Goal: Information Seeking & Learning: Learn about a topic

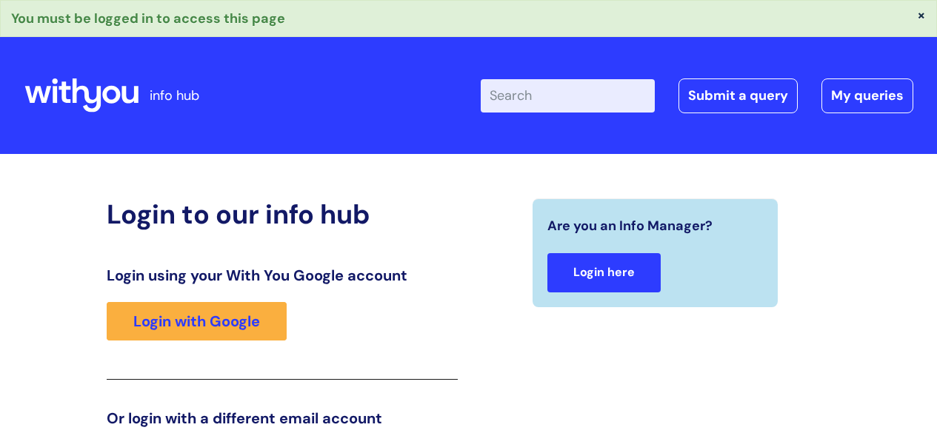
scroll to position [250, 0]
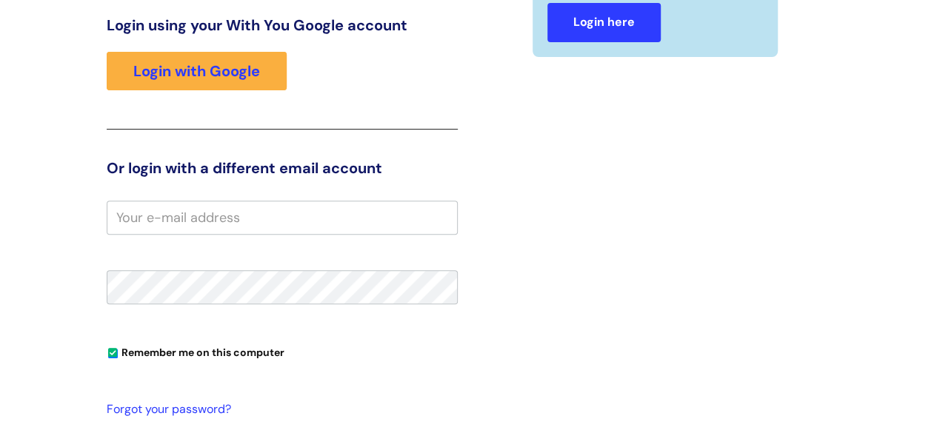
click at [611, 13] on link "Login here" at bounding box center [604, 22] width 113 height 39
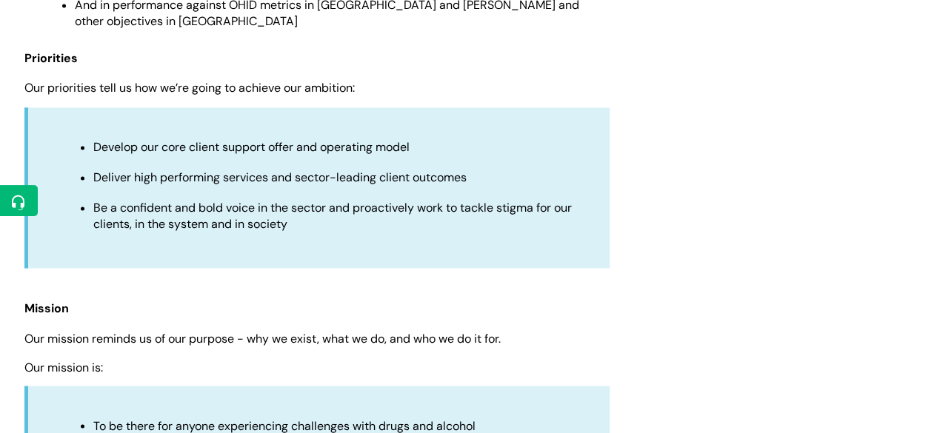
scroll to position [967, 0]
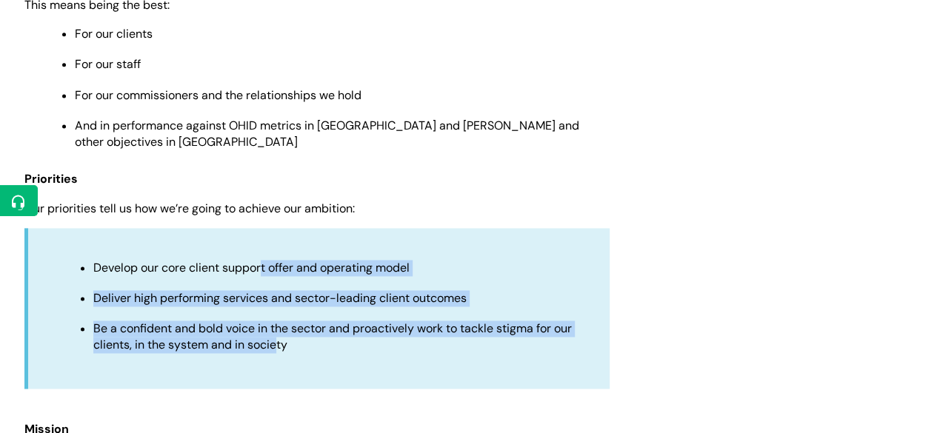
drag, startPoint x: 261, startPoint y: 249, endPoint x: 279, endPoint y: 334, distance: 87.0
click at [279, 334] on ul "Develop our core client support offer and operating model Deliver high performi…" at bounding box center [326, 306] width 537 height 96
click at [279, 334] on span "Be a confident and bold voice in the sector and proactively work to tackle stig…" at bounding box center [332, 337] width 479 height 32
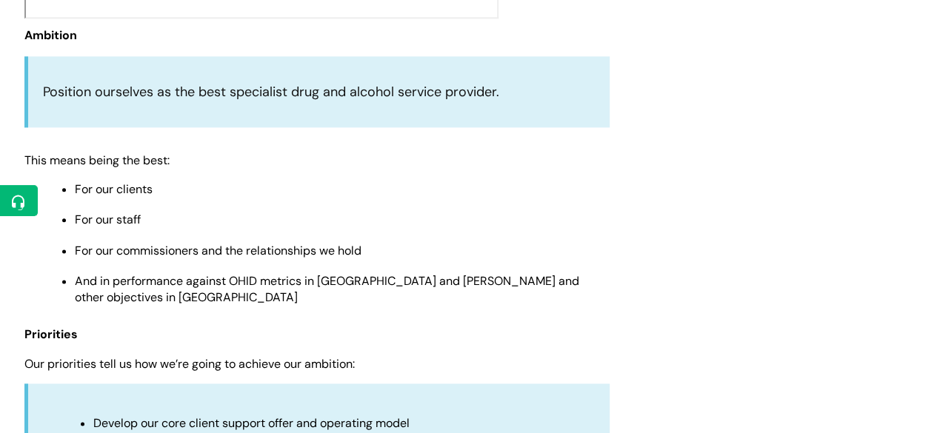
scroll to position [787, 0]
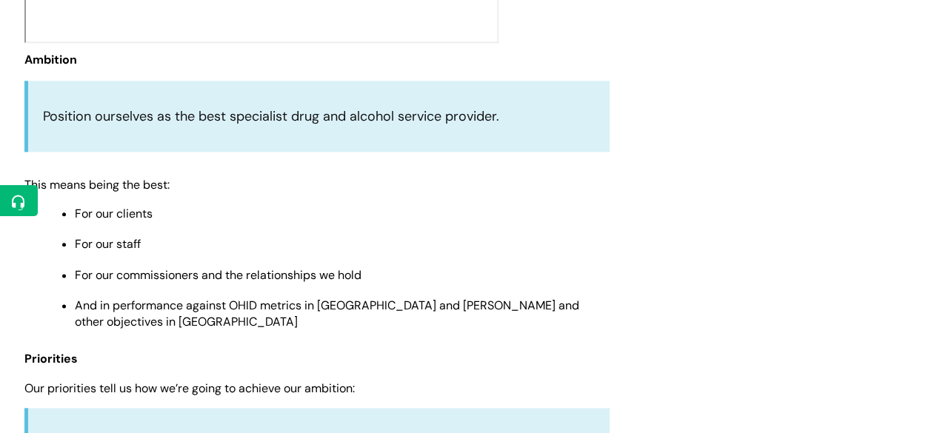
click at [393, 127] on p "Position ourselves as the best specialist drug and alcohol service provider." at bounding box center [319, 116] width 552 height 24
